Goal: Task Accomplishment & Management: Use online tool/utility

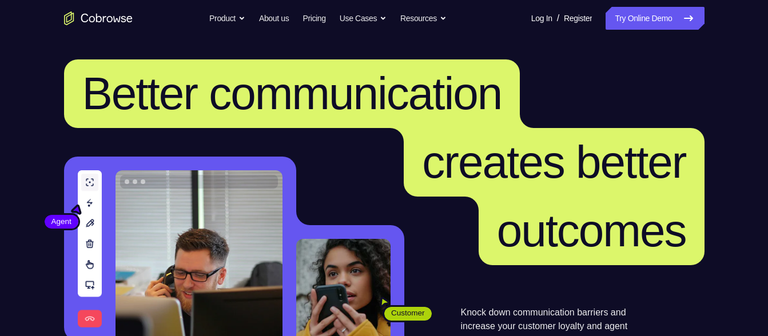
click at [471, 49] on header "Better communication creates better outcomes Customer Agent Agent Knock down co…" at bounding box center [384, 229] width 732 height 384
click at [656, 13] on link "Try Online Demo" at bounding box center [655, 18] width 98 height 23
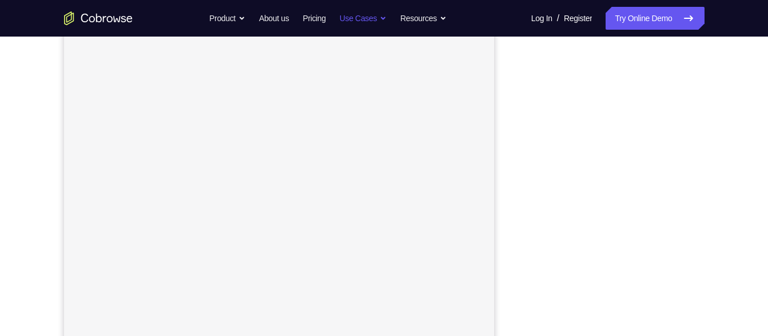
scroll to position [181, 0]
